Goal: Task Accomplishment & Management: Manage account settings

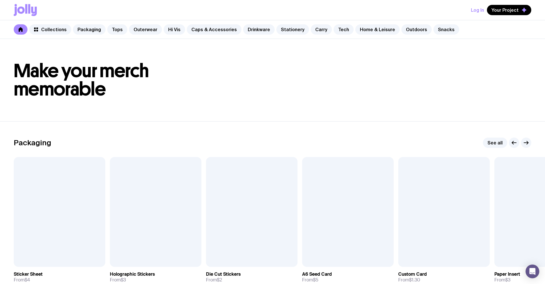
click at [480, 9] on button "Log In" at bounding box center [477, 10] width 13 height 10
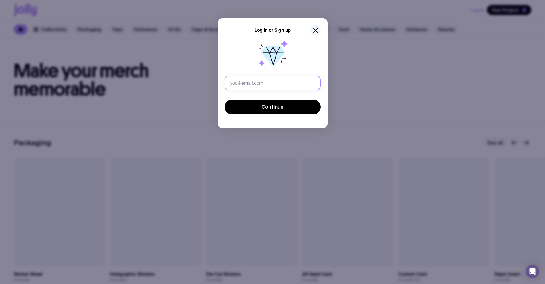
click at [283, 82] on input "text" at bounding box center [273, 83] width 96 height 15
drag, startPoint x: 279, startPoint y: 82, endPoint x: 267, endPoint y: 82, distance: 12.9
click at [267, 82] on input "[PERSON_NAME][EMAIL_ADDRESS][PERSON_NAME][DOMAIN_NAME]" at bounding box center [273, 83] width 96 height 15
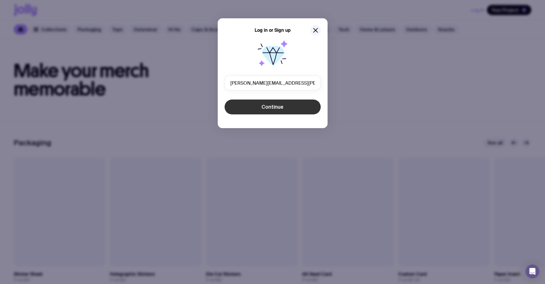
type input "[PERSON_NAME][EMAIL_ADDRESS][PERSON_NAME][DOMAIN_NAME]"
click at [286, 110] on button "Continue" at bounding box center [273, 107] width 96 height 15
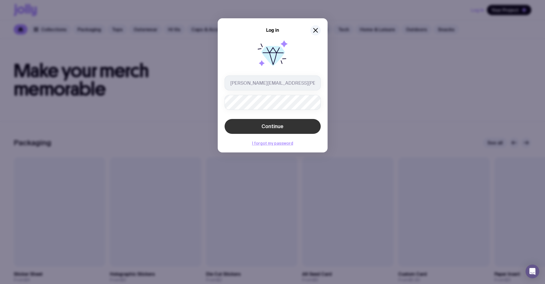
click at [272, 129] on span "Continue" at bounding box center [273, 126] width 22 height 7
